Goal: Transaction & Acquisition: Purchase product/service

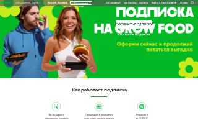
click at [6, 4] on icon at bounding box center [6, 3] width 11 height 2
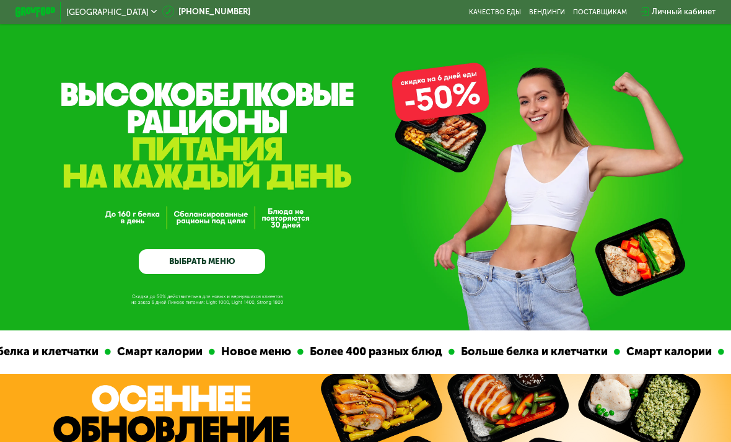
click at [171, 268] on link "ВЫБРАТЬ МЕНЮ" at bounding box center [202, 261] width 126 height 25
click at [173, 263] on link "ВЫБРАТЬ МЕНЮ" at bounding box center [202, 261] width 126 height 25
click at [182, 265] on link "ВЫБРАТЬ МЕНЮ" at bounding box center [202, 261] width 126 height 25
click at [199, 268] on link "ВЫБРАТЬ МЕНЮ" at bounding box center [202, 261] width 126 height 25
click at [198, 267] on link "ВЫБРАТЬ МЕНЮ" at bounding box center [202, 261] width 126 height 25
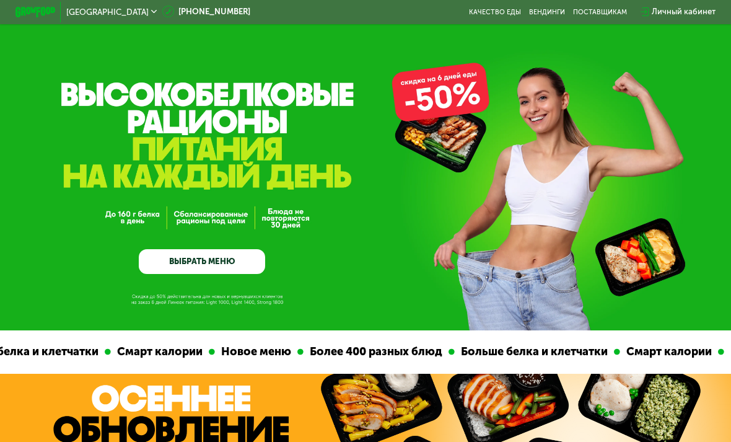
click at [180, 260] on link "ВЫБРАТЬ МЕНЮ" at bounding box center [202, 261] width 126 height 25
click at [193, 265] on link "ВЫБРАТЬ МЕНЮ" at bounding box center [202, 261] width 126 height 25
click at [197, 262] on link "ВЫБРАТЬ МЕНЮ" at bounding box center [202, 261] width 126 height 25
click at [163, 258] on link "ВЫБРАТЬ МЕНЮ" at bounding box center [202, 261] width 126 height 25
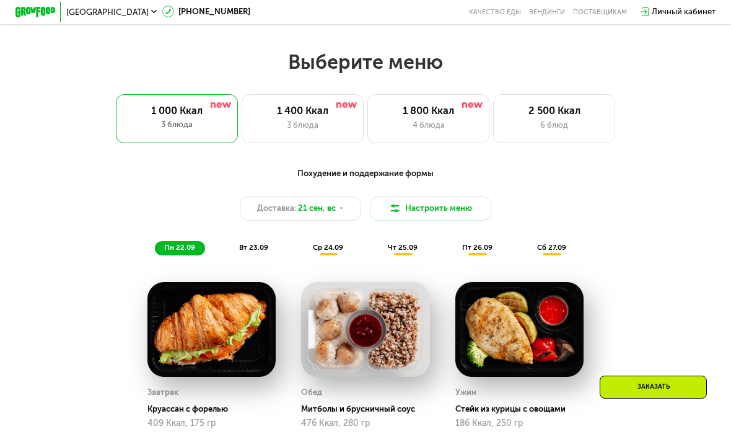
scroll to position [719, 0]
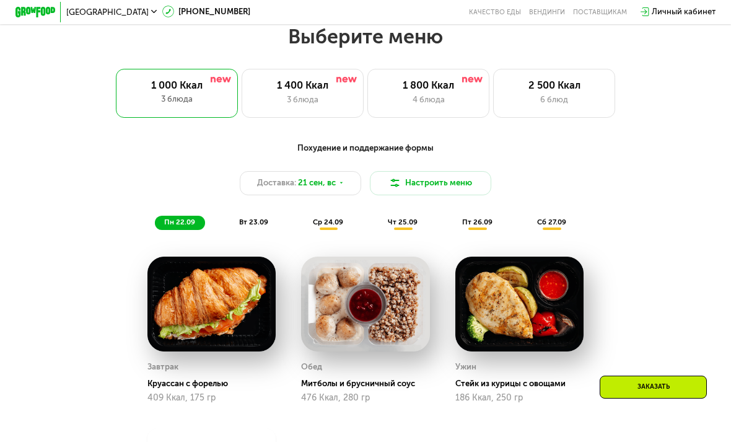
click at [307, 107] on div "1 400 Ккал 3 блюда" at bounding box center [303, 93] width 122 height 49
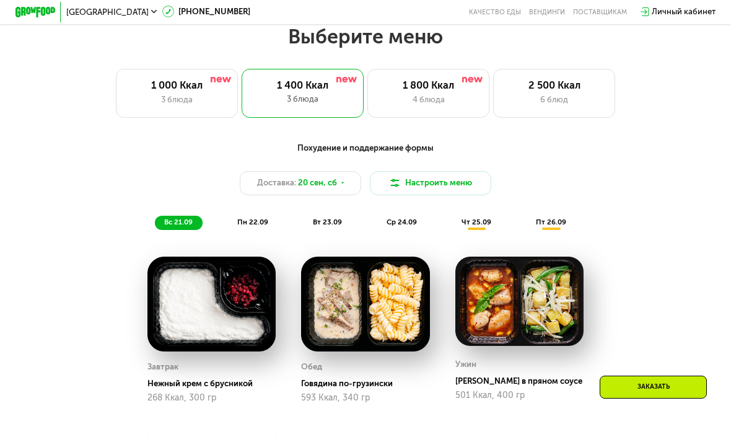
click at [332, 182] on span "20 сен, сб" at bounding box center [317, 183] width 39 height 12
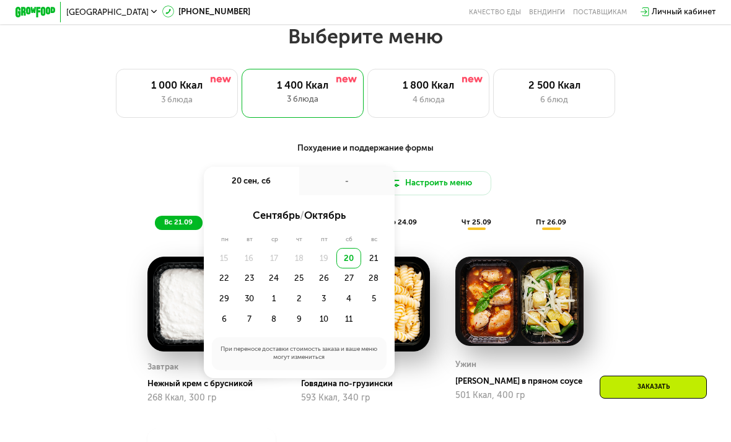
click at [372, 268] on div "28" at bounding box center [373, 278] width 25 height 20
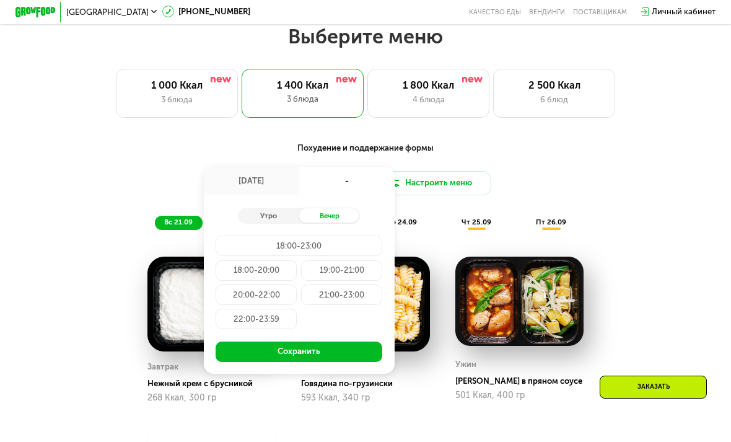
click at [235, 174] on div "28 сен, вс" at bounding box center [251, 181] width 95 height 29
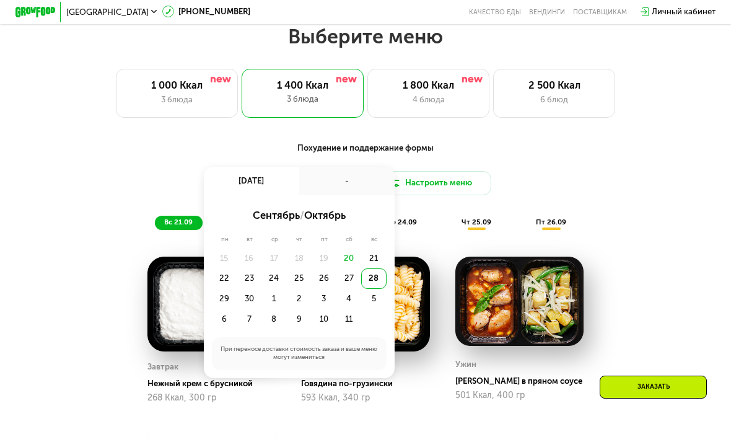
click at [376, 244] on div "пн вт ср чт пт сб вс 15 16 17 18 19 20 21 22 23 24 25 26 27 28 29 30 1 2 3 4 5 …" at bounding box center [299, 282] width 175 height 94
click at [373, 260] on div "21" at bounding box center [373, 258] width 25 height 20
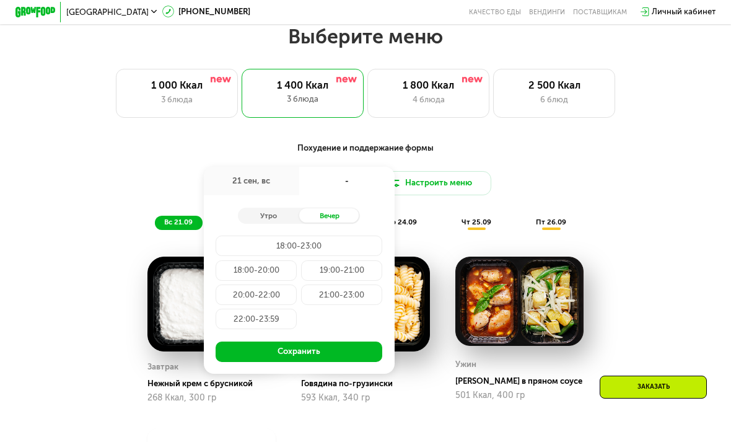
click at [263, 242] on div "18:00-23:00" at bounding box center [299, 245] width 167 height 20
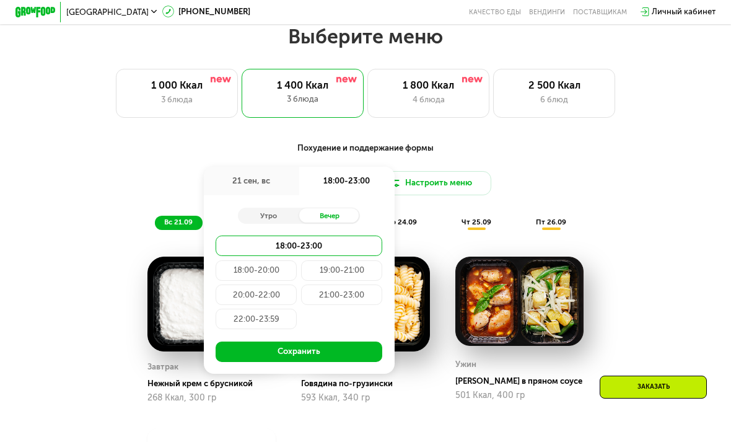
click at [304, 354] on button "Сохранить" at bounding box center [299, 351] width 167 height 20
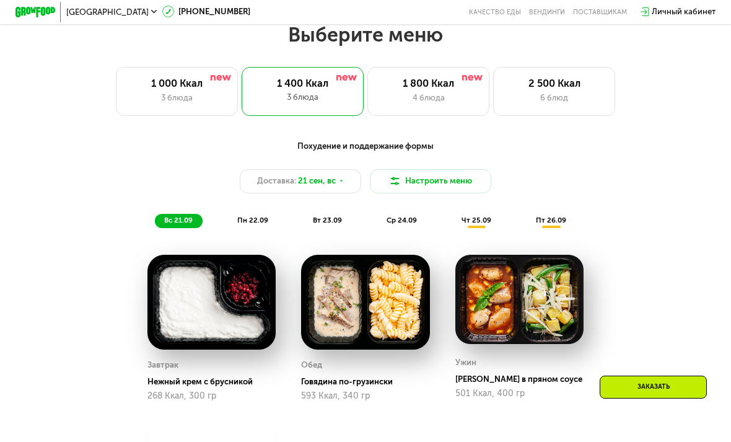
scroll to position [732, 0]
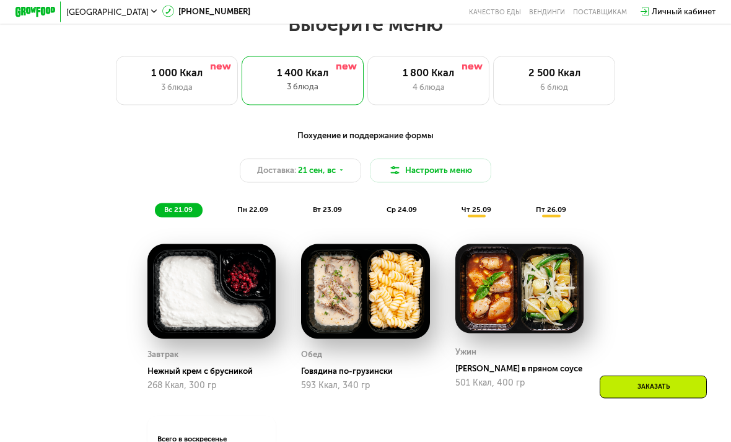
click at [243, 211] on span "пн 22.09" at bounding box center [252, 209] width 31 height 9
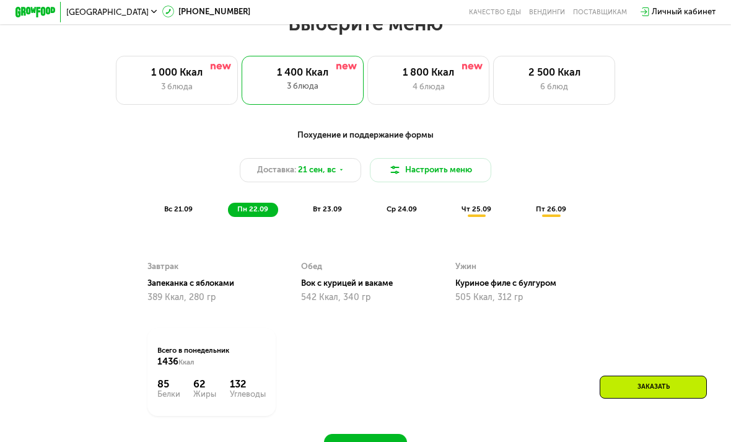
scroll to position [734, 0]
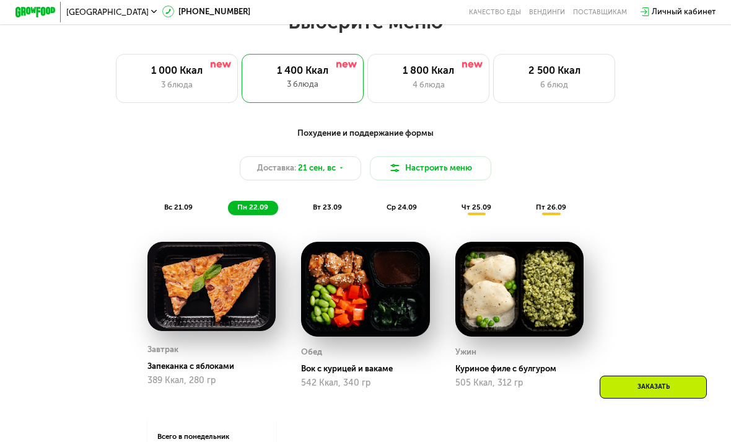
click at [322, 204] on span "вт 23.09" at bounding box center [327, 207] width 29 height 9
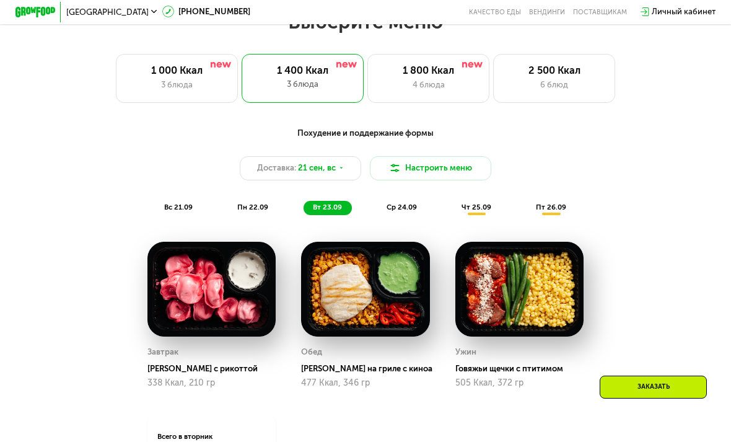
click at [263, 196] on div "Похудение и поддержание формы Доставка: 21 сен, вс Настроить меню вс 21.09 пн 2…" at bounding box center [365, 171] width 601 height 88
click at [255, 201] on div "пн 22.09" at bounding box center [253, 208] width 50 height 14
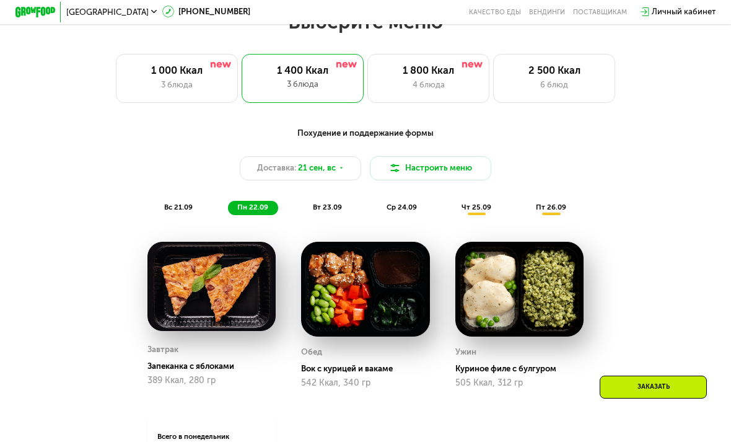
click at [188, 201] on div "вс 21.09" at bounding box center [179, 208] width 48 height 14
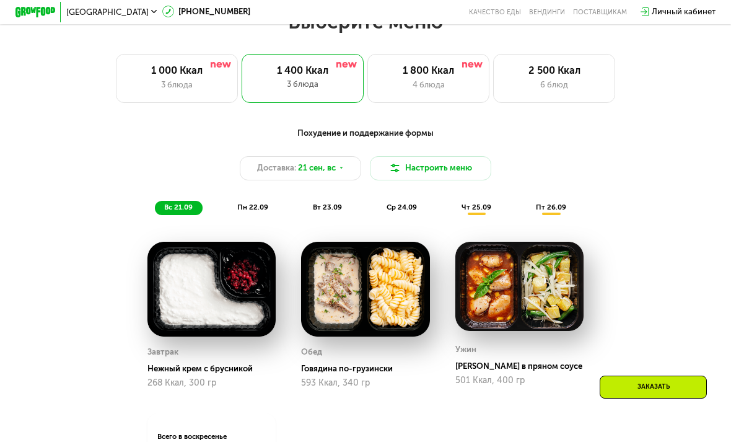
click at [259, 204] on span "пн 22.09" at bounding box center [252, 207] width 31 height 9
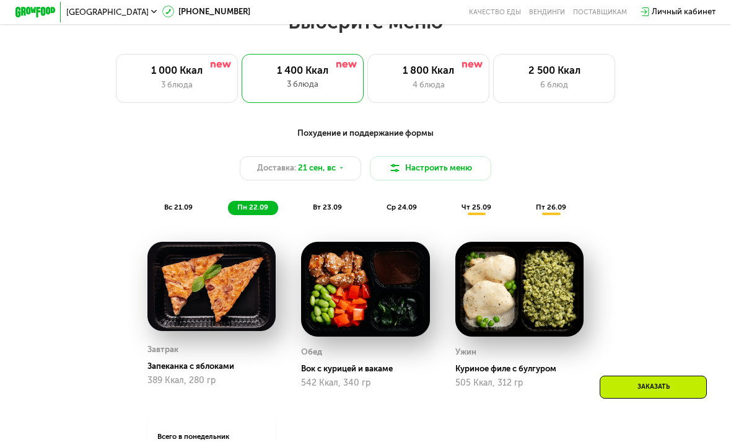
click at [621, 398] on div "Заказать" at bounding box center [653, 387] width 107 height 23
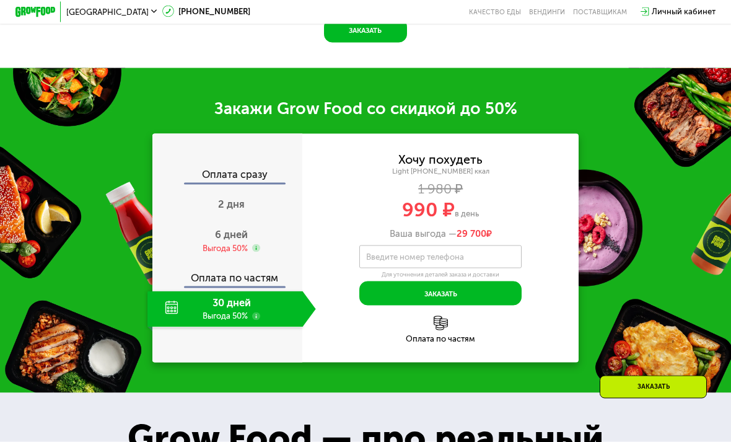
scroll to position [1298, 0]
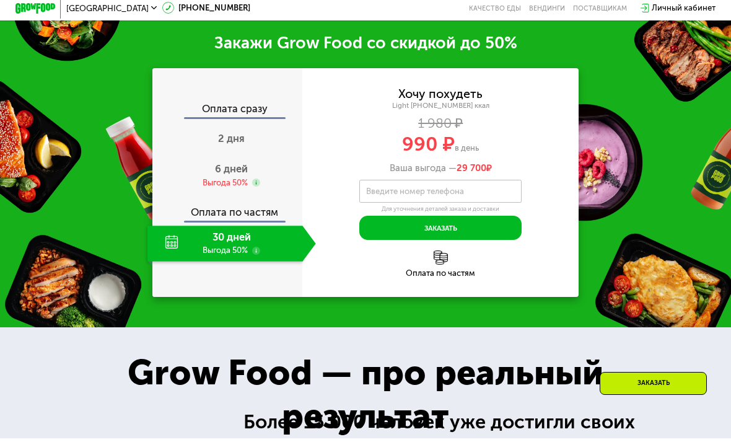
click at [672, 11] on div "Личный кабинет" at bounding box center [684, 12] width 64 height 12
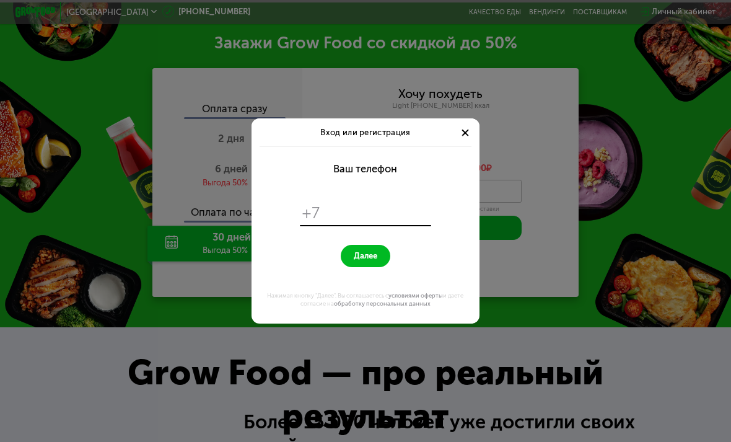
scroll to position [0, 0]
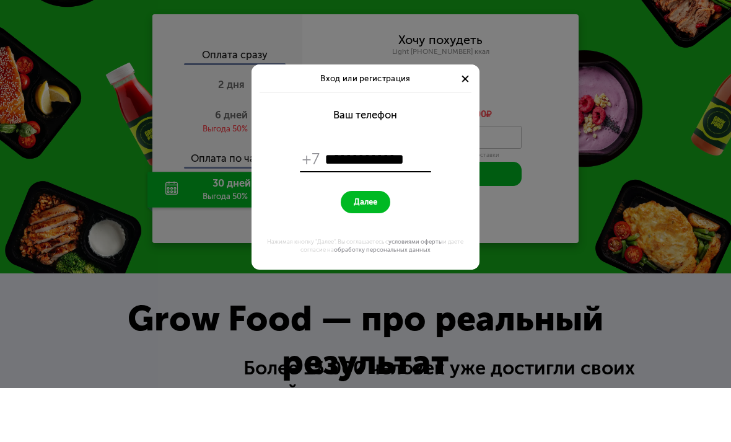
type input "**********"
click at [371, 188] on form "**********" at bounding box center [365, 234] width 216 height 177
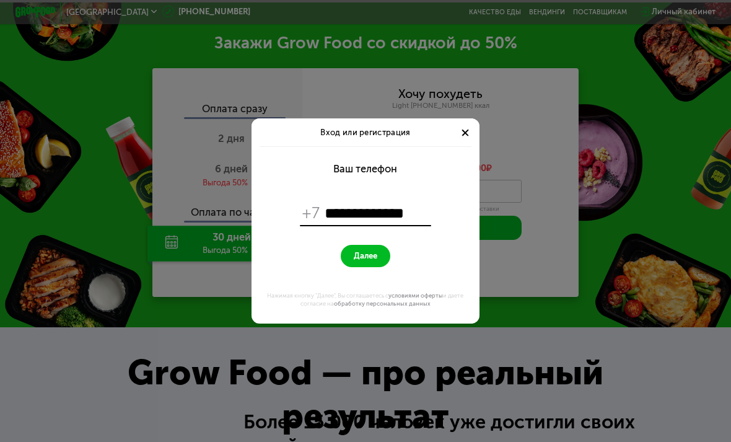
click at [360, 257] on span "Далее" at bounding box center [366, 256] width 24 height 10
click at [343, 214] on input "**********" at bounding box center [377, 212] width 104 height 19
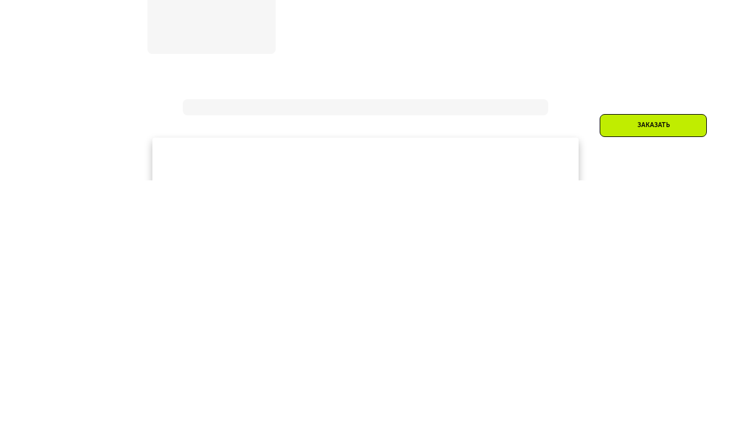
scroll to position [1301, 0]
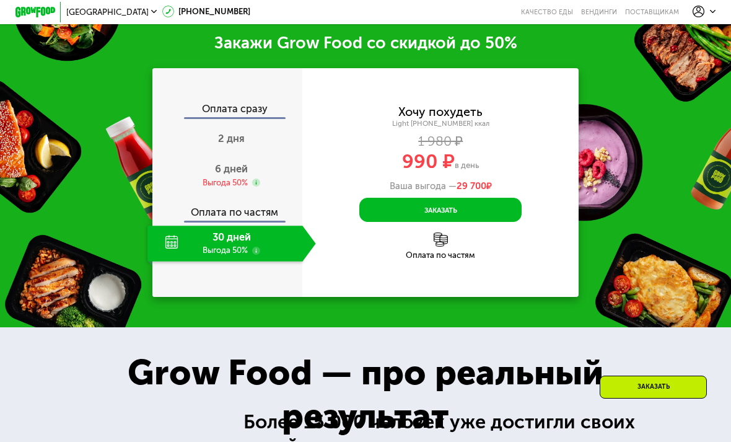
click at [705, 14] on div at bounding box center [705, 12] width 24 height 12
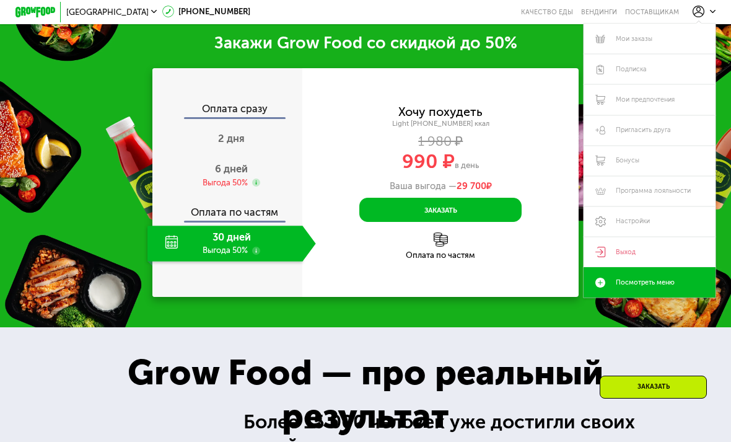
click at [622, 248] on link "Выход" at bounding box center [650, 252] width 132 height 30
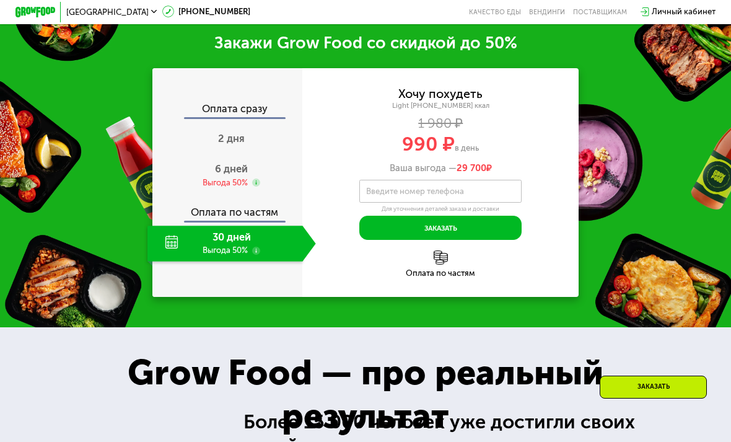
click at [645, 7] on icon at bounding box center [645, 11] width 9 height 9
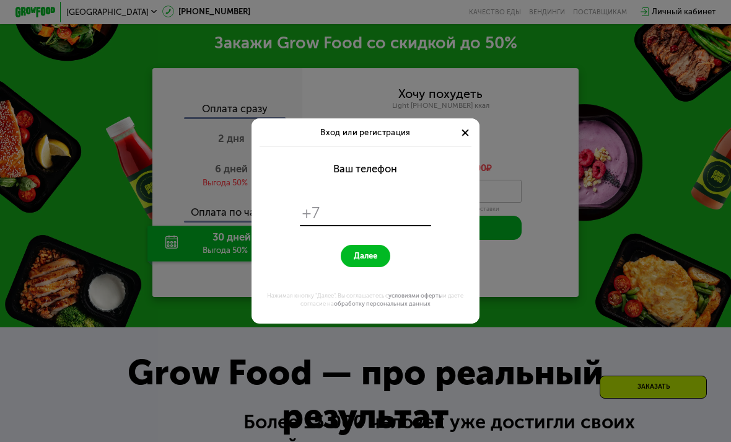
scroll to position [0, 0]
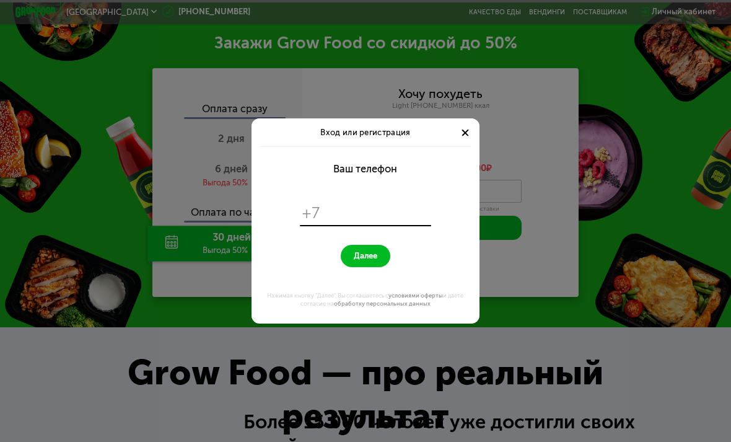
click at [657, 27] on div "Вход или регистрация Ваш телефон +7 Далее Нажимая кнопку "Далее", Вы соглашаете…" at bounding box center [365, 221] width 731 height 442
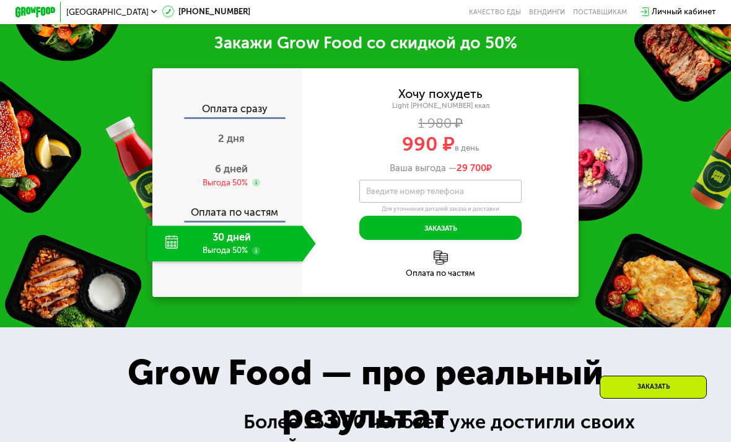
click at [672, 17] on div "Личный кабинет" at bounding box center [684, 12] width 64 height 12
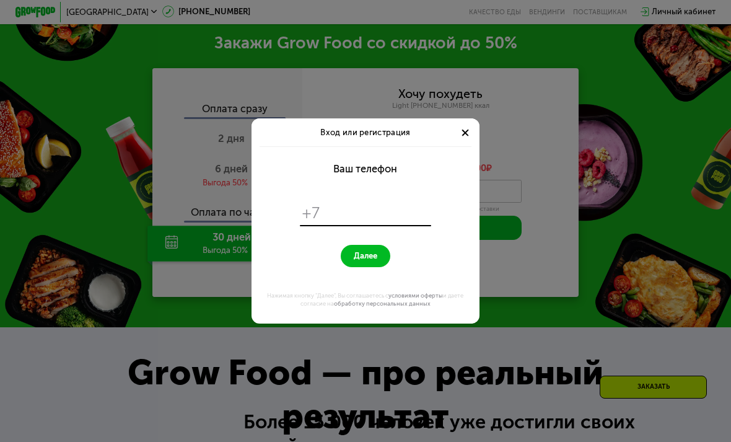
scroll to position [0, 0]
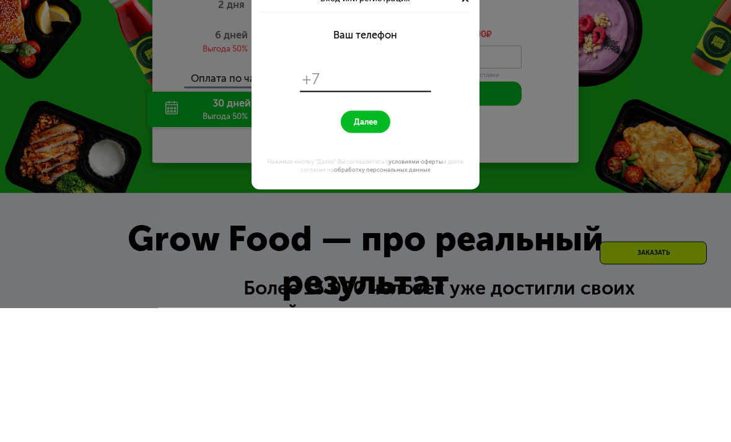
click at [338, 203] on input "tel" at bounding box center [377, 212] width 104 height 19
type input "**********"
click at [361, 251] on span "Далее" at bounding box center [366, 256] width 24 height 10
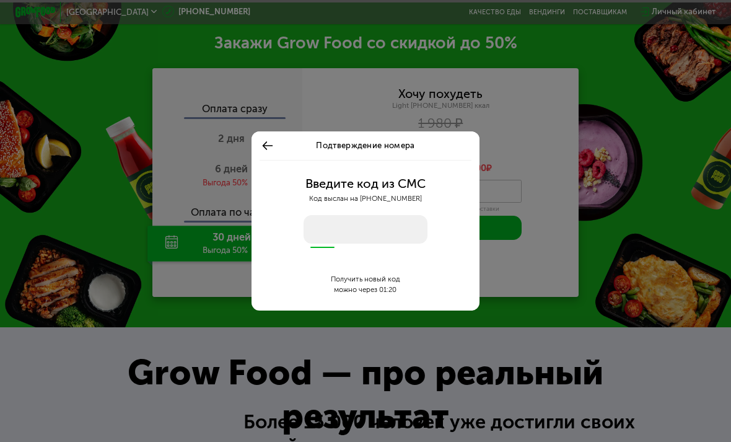
click at [323, 229] on input "number" at bounding box center [366, 229] width 124 height 29
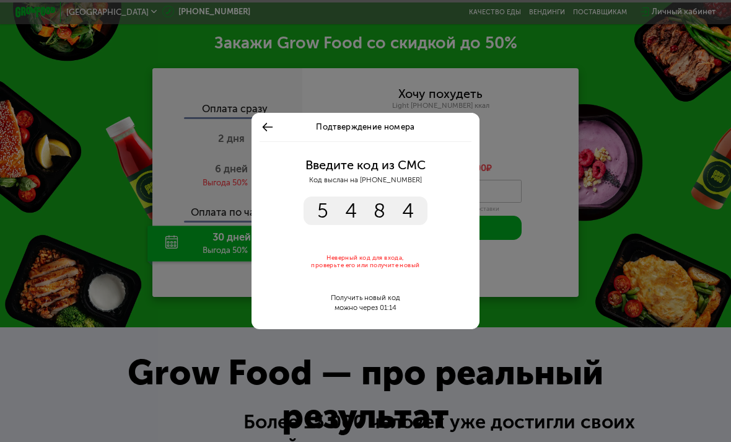
click at [393, 208] on input "****" at bounding box center [366, 210] width 124 height 29
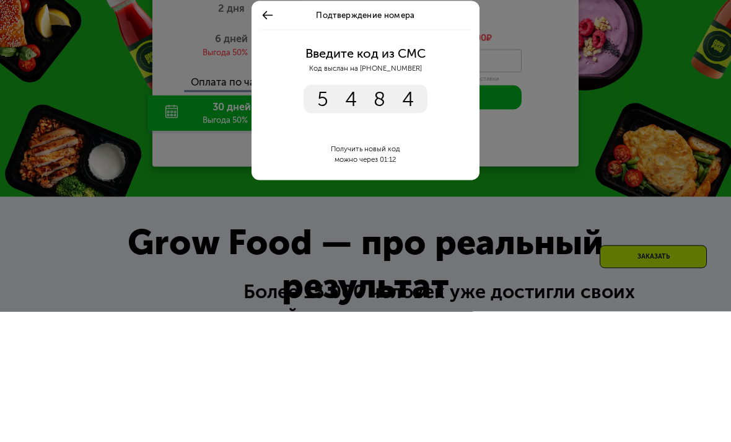
click at [405, 215] on input "****" at bounding box center [366, 229] width 124 height 29
type input "****"
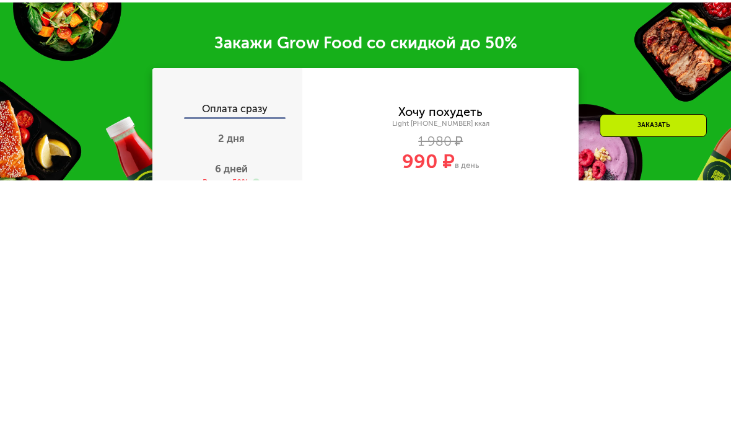
scroll to position [1301, 0]
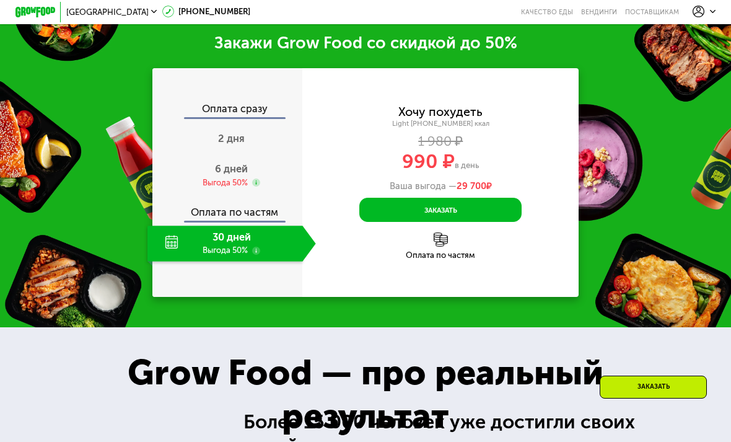
click at [235, 179] on div "Выгода 50%" at bounding box center [225, 182] width 45 height 11
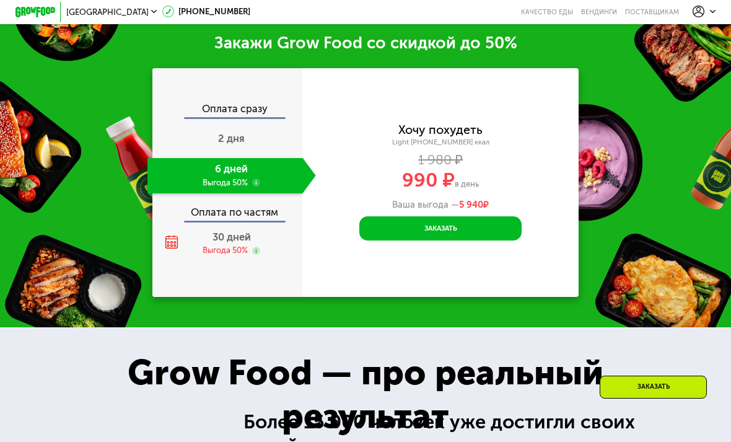
click at [240, 245] on div "Выгода 50%" at bounding box center [225, 250] width 45 height 11
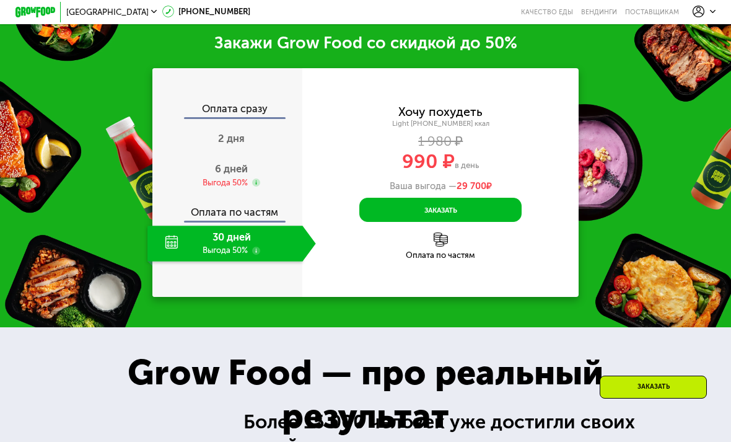
click at [520, 206] on button "Заказать" at bounding box center [440, 210] width 162 height 24
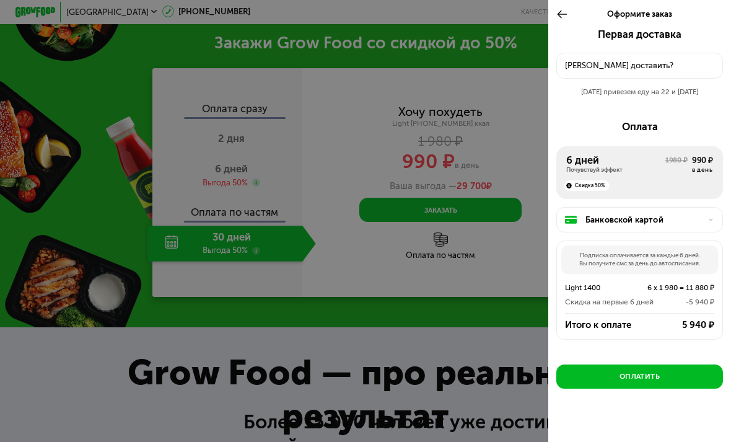
click at [519, 309] on div at bounding box center [365, 221] width 731 height 442
click at [568, 12] on icon at bounding box center [562, 14] width 12 height 12
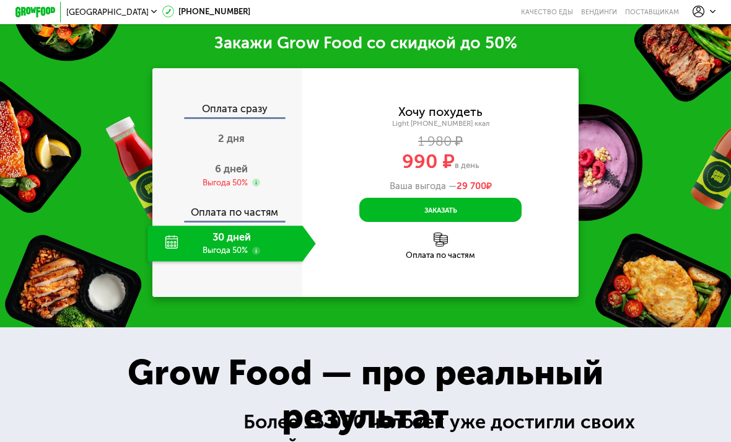
click at [240, 164] on span "6 дней" at bounding box center [231, 169] width 33 height 12
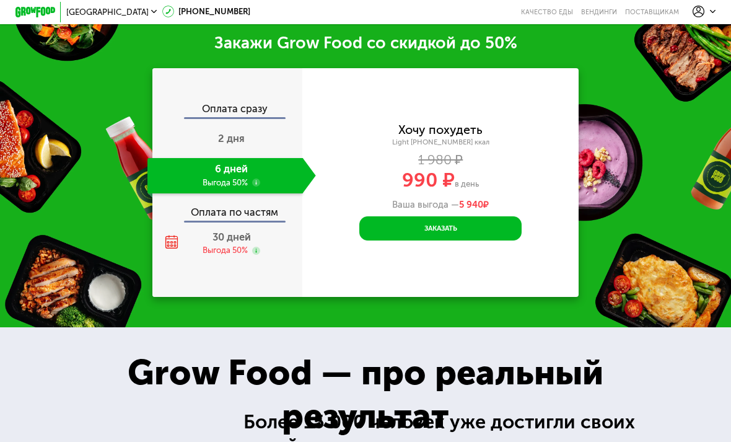
click at [245, 240] on span "30 дней" at bounding box center [232, 237] width 38 height 12
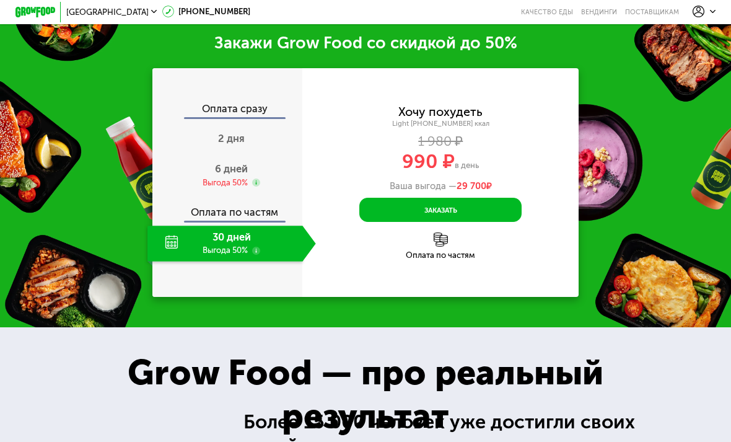
click at [223, 154] on div "2 дня" at bounding box center [231, 139] width 169 height 35
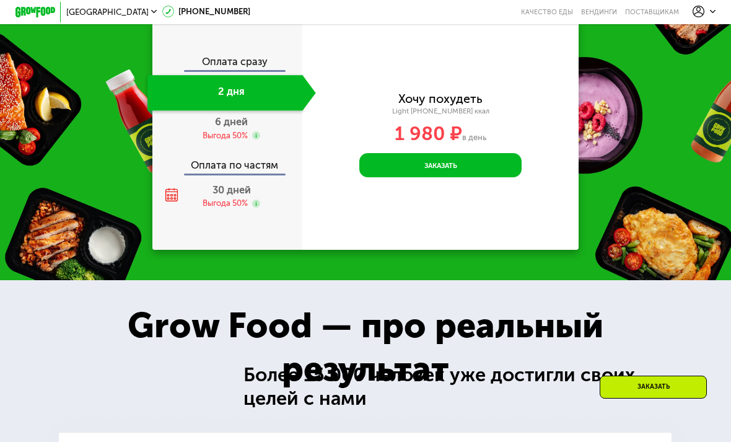
scroll to position [1311, 0]
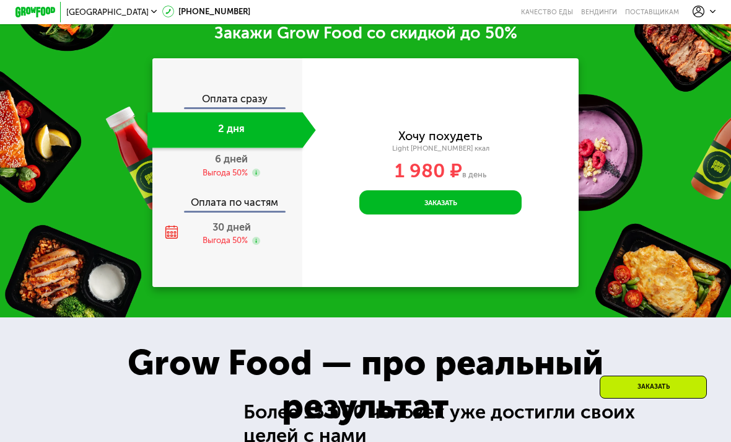
click at [226, 238] on div "Выгода 50%" at bounding box center [225, 240] width 45 height 11
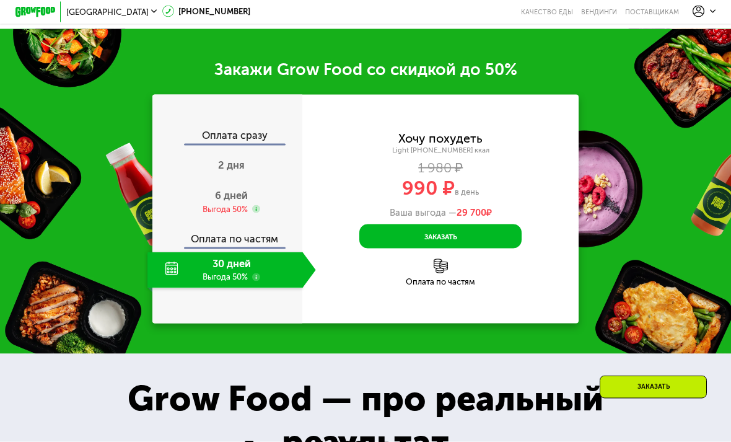
scroll to position [1275, 0]
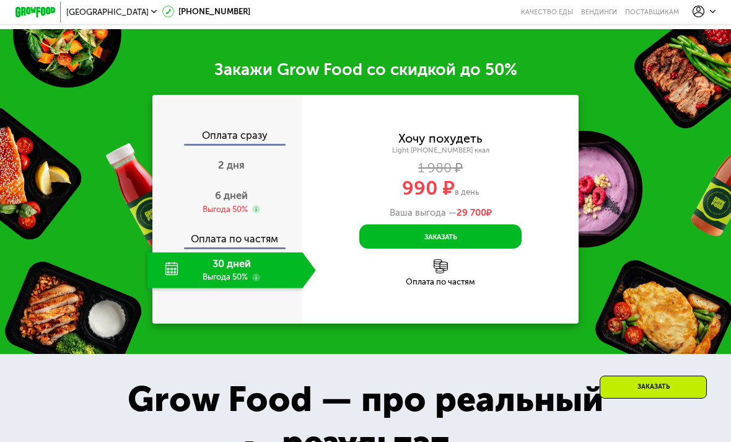
click at [238, 204] on div "Выгода 50%" at bounding box center [225, 209] width 45 height 11
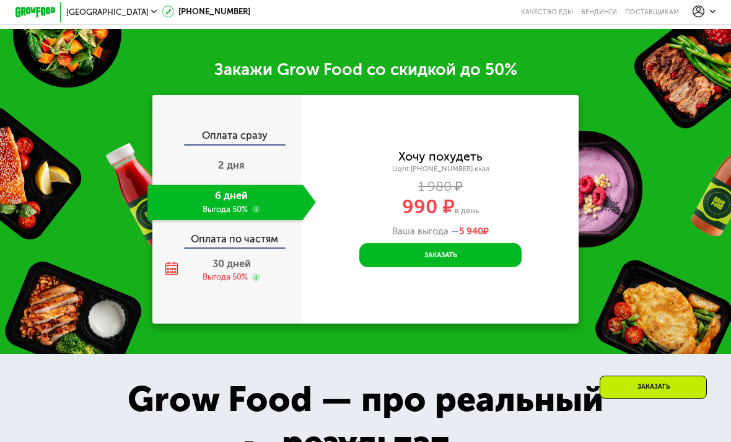
click at [221, 271] on div "Выгода 50%" at bounding box center [225, 276] width 45 height 11
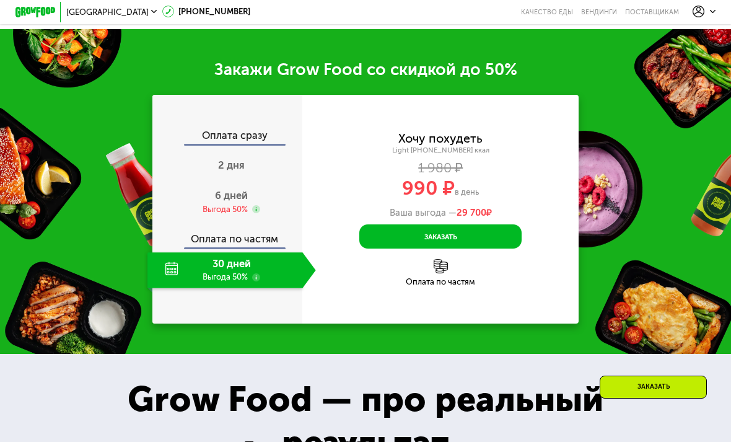
click at [444, 269] on img at bounding box center [441, 266] width 14 height 14
click at [447, 260] on img at bounding box center [441, 266] width 14 height 14
click at [451, 263] on div "Оплата по частям" at bounding box center [440, 272] width 276 height 27
click at [441, 269] on img at bounding box center [441, 266] width 14 height 14
click at [484, 229] on button "Заказать" at bounding box center [440, 236] width 162 height 24
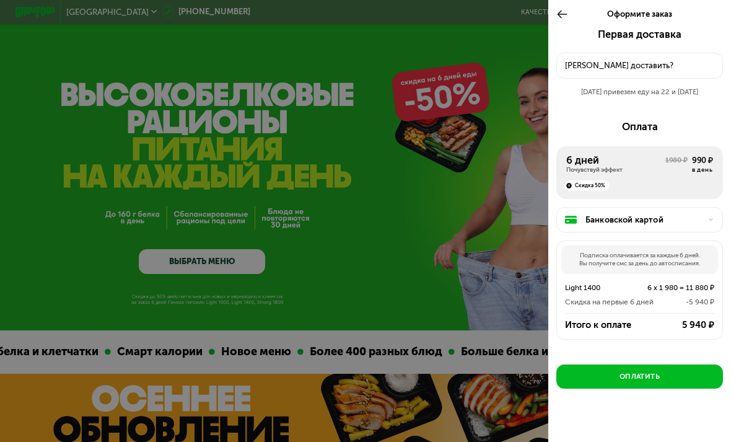
click at [611, 169] on div "Почувствуй эффект" at bounding box center [615, 170] width 99 height 8
click at [605, 222] on div "Банковской картой" at bounding box center [644, 220] width 116 height 12
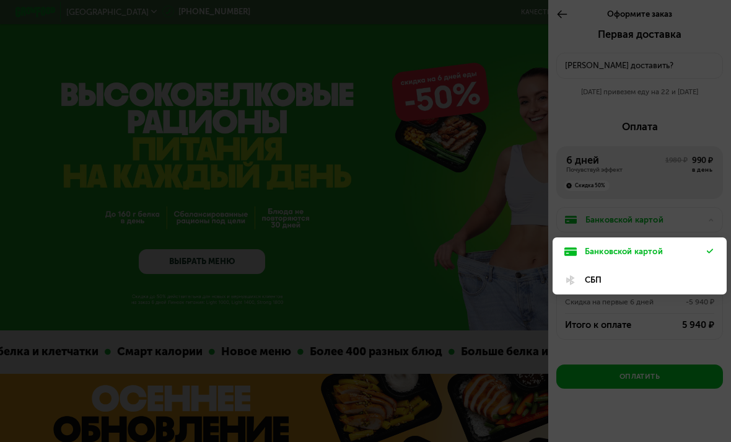
click at [632, 274] on div "СБП" at bounding box center [646, 280] width 122 height 12
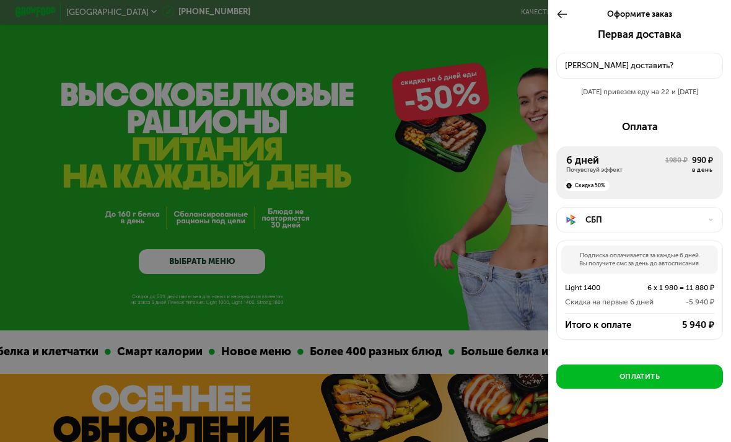
click at [661, 216] on div "СБП" at bounding box center [644, 220] width 116 height 12
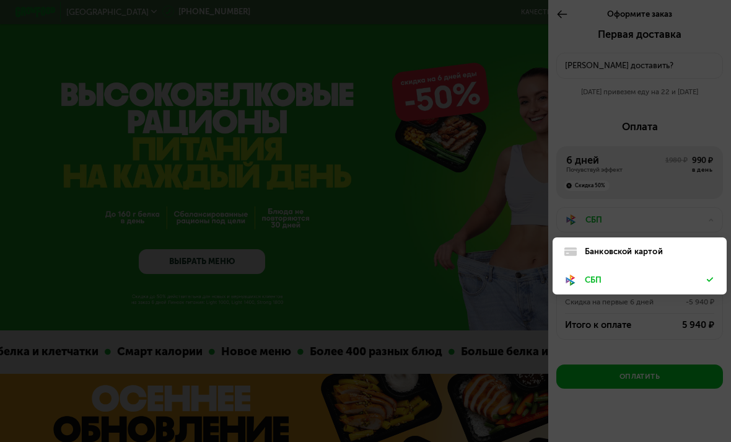
click at [643, 248] on div "Банковской картой" at bounding box center [646, 251] width 122 height 12
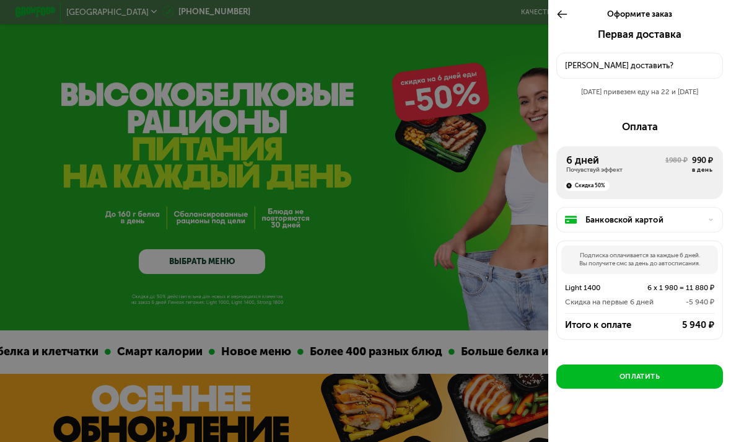
click at [703, 370] on button "Оплатить" at bounding box center [639, 376] width 167 height 24
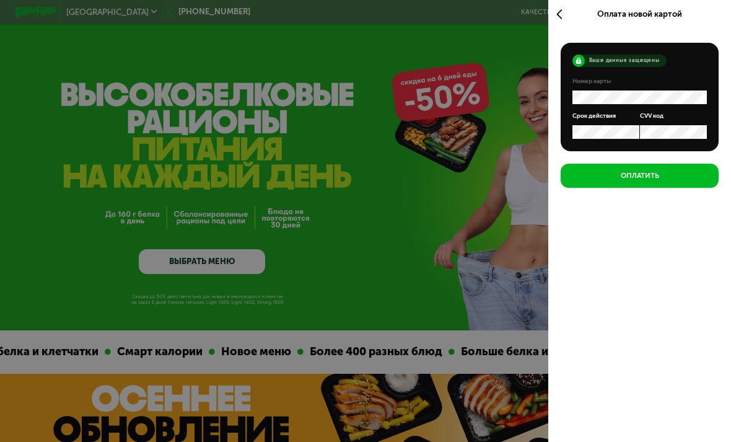
click at [561, 19] on icon at bounding box center [562, 14] width 12 height 12
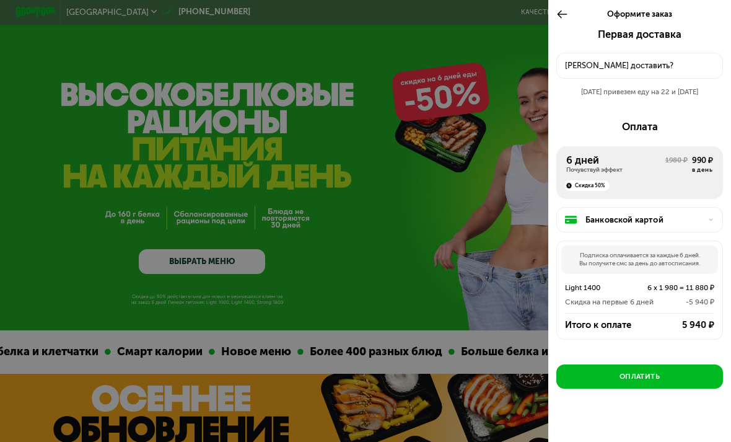
click at [610, 66] on div "Куда доставить?" at bounding box center [639, 65] width 149 height 12
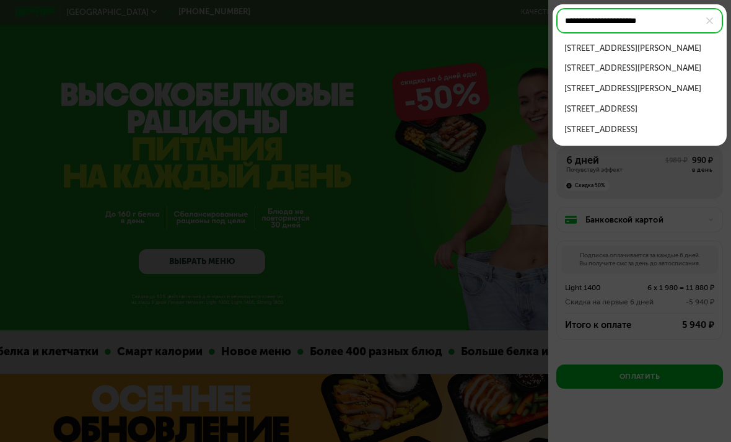
click at [685, 50] on div "пр-кт Вернадского, д 59" at bounding box center [640, 48] width 151 height 12
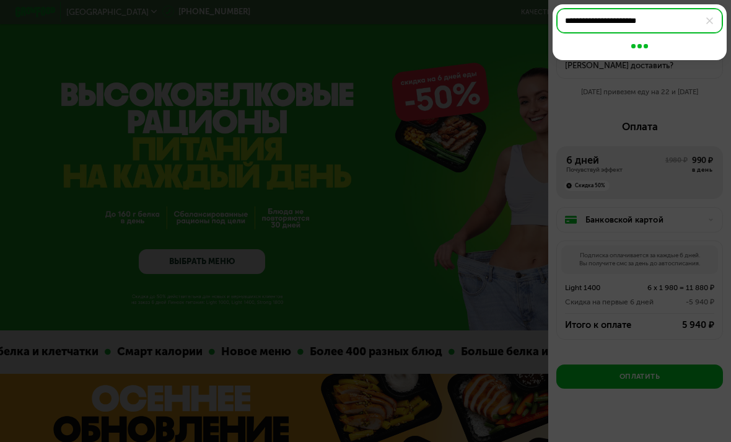
type input "**********"
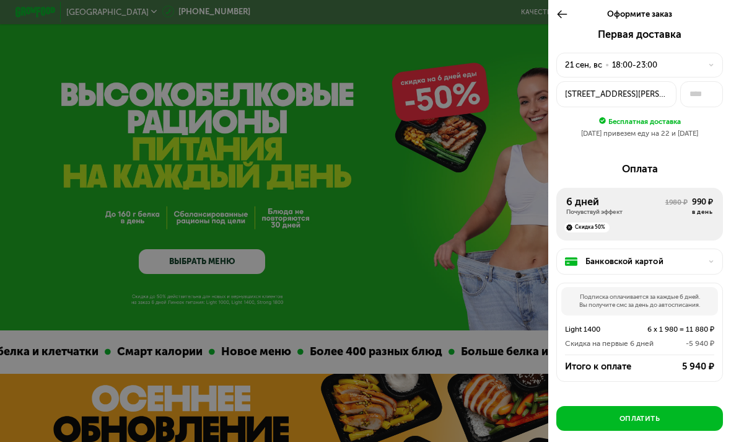
click at [705, 63] on div at bounding box center [708, 65] width 12 height 6
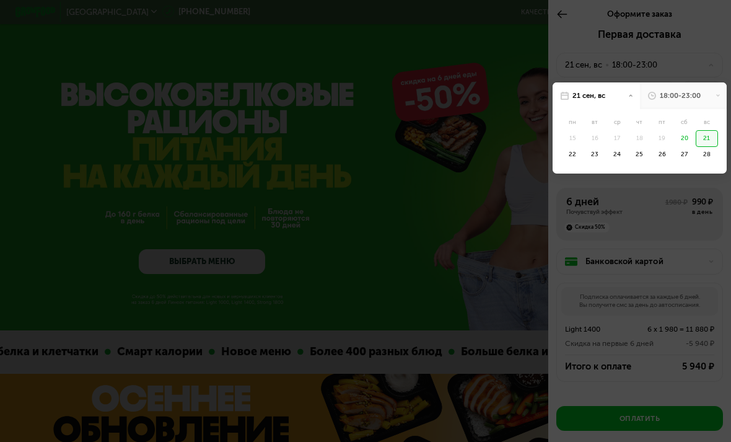
click at [670, 90] on div "18:00-23:00" at bounding box center [680, 95] width 41 height 10
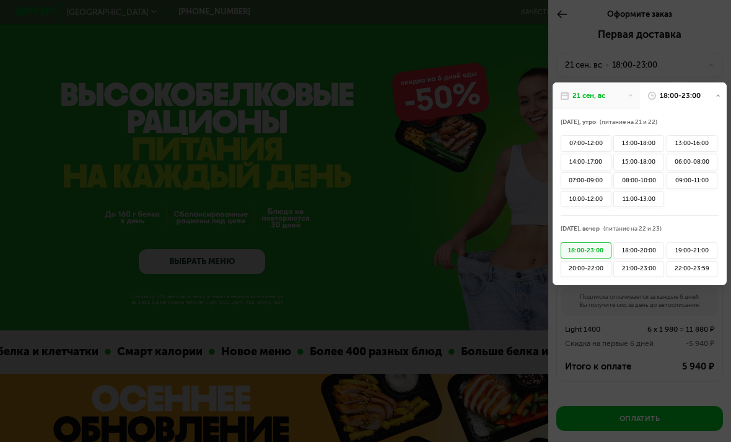
click at [654, 266] on div "21:00-23:00" at bounding box center [638, 269] width 51 height 17
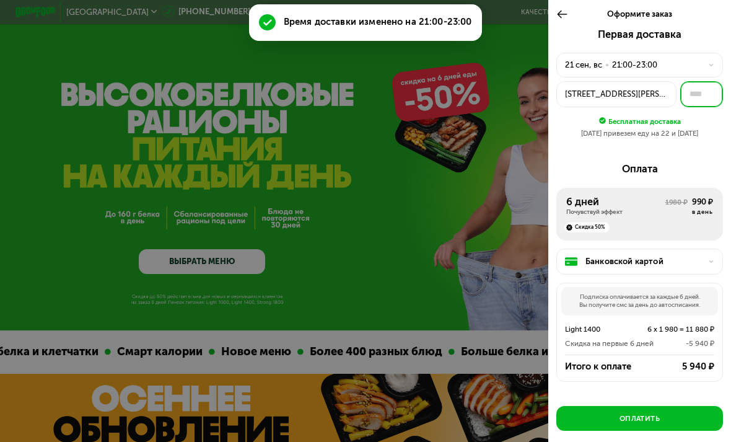
click at [709, 102] on input "text" at bounding box center [701, 93] width 43 height 25
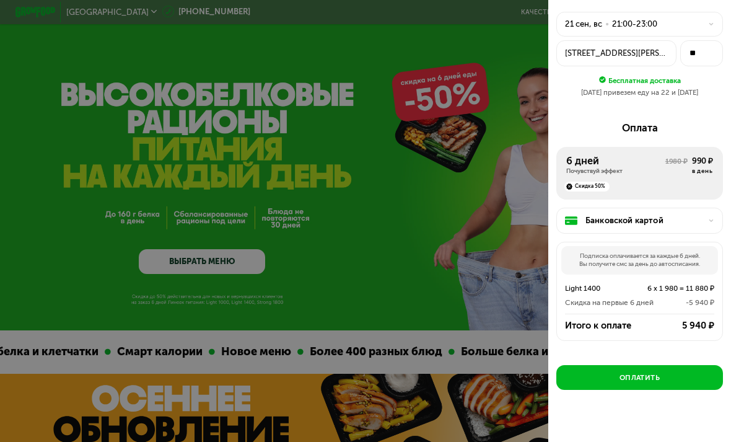
scroll to position [41, 0]
type input "**"
click at [693, 367] on button "Оплатить" at bounding box center [639, 377] width 167 height 24
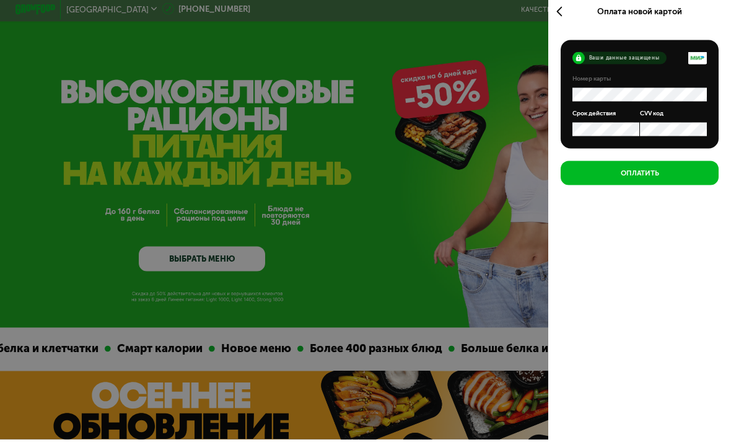
scroll to position [3, 0]
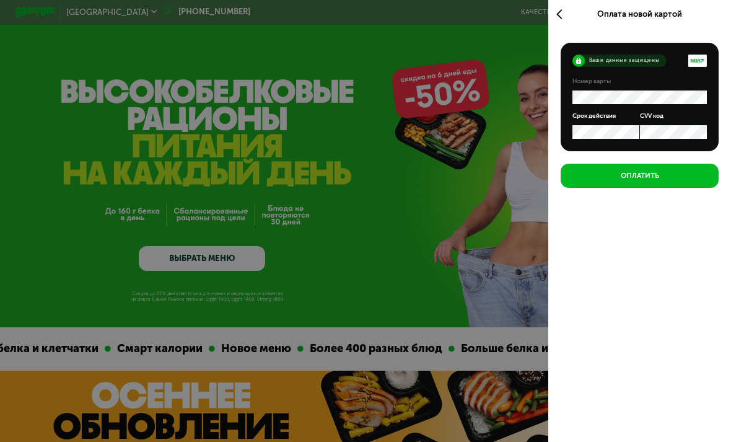
click at [691, 183] on button "Оплатить" at bounding box center [640, 176] width 159 height 24
click at [696, 179] on button "Оплатить" at bounding box center [640, 176] width 159 height 24
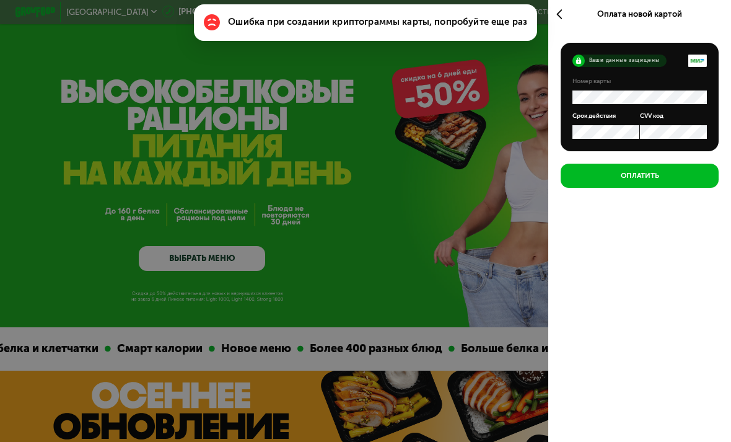
scroll to position [42, 0]
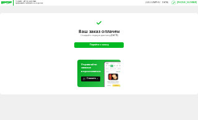
click at [82, 46] on button "Перейти к заказу" at bounding box center [99, 45] width 50 height 6
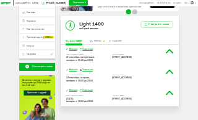
scroll to position [38, 0]
click at [98, 41] on div "меню" at bounding box center [97, 41] width 7 height 2
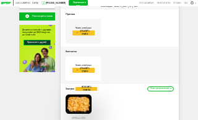
scroll to position [89, 0]
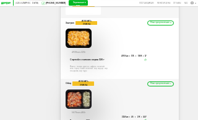
click at [170, 83] on icon at bounding box center [170, 83] width 1 height 1
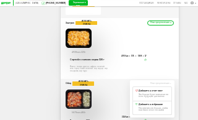
scroll to position [154, 0]
click at [187, 75] on div "Москва [PHONE_NUMBER] Перезвоните мне поставщикам Меню и цены Отзывы FAQ [PHONE…" at bounding box center [99, 61] width 198 height 430
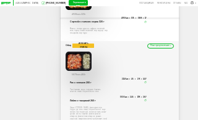
scroll to position [177, 0]
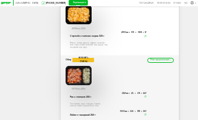
click at [86, 58] on button "Изменить приемы" at bounding box center [83, 60] width 22 height 4
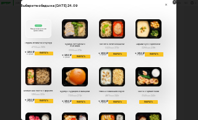
scroll to position [0, 6]
click at [166, 6] on icon at bounding box center [166, 5] width 2 height 2
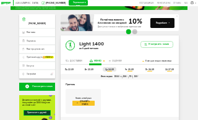
scroll to position [0, 0]
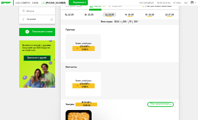
scroll to position [73, 0]
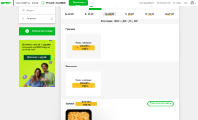
click at [72, 16] on li "пн 22.09" at bounding box center [70, 14] width 14 height 4
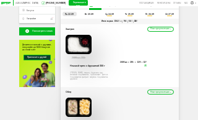
click at [91, 15] on span "вт 23.09" at bounding box center [89, 14] width 9 height 2
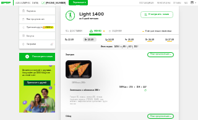
click at [112, 38] on span "ср 24.09" at bounding box center [109, 39] width 9 height 2
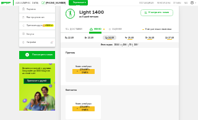
scroll to position [49, 0]
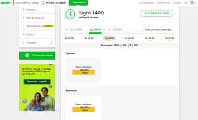
click at [131, 38] on span "чт 25.09" at bounding box center [129, 38] width 9 height 2
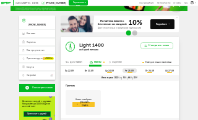
scroll to position [0, 0]
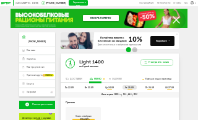
click at [96, 63] on h3 "Light 1400" at bounding box center [91, 61] width 25 height 6
click at [170, 89] on span "сб 27.09" at bounding box center [169, 87] width 9 height 2
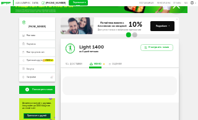
scroll to position [22, 0]
